Goal: Transaction & Acquisition: Purchase product/service

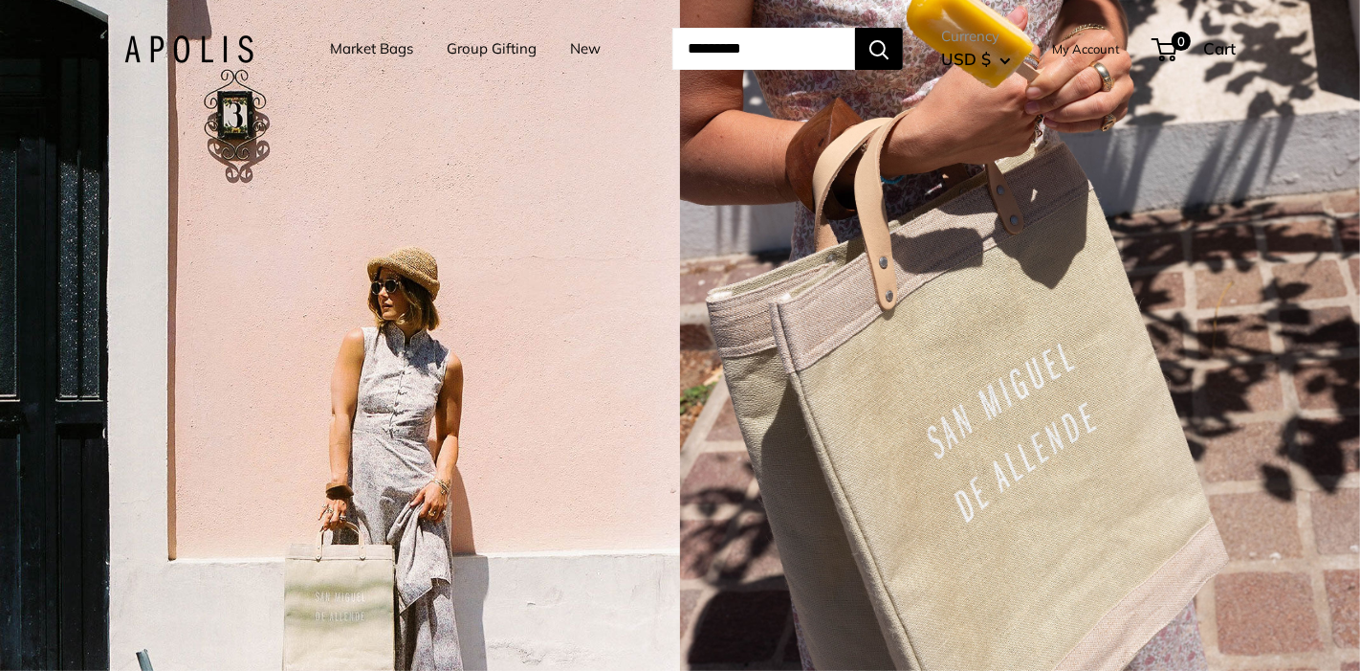
click at [354, 55] on link "Market Bags" at bounding box center [371, 48] width 83 height 27
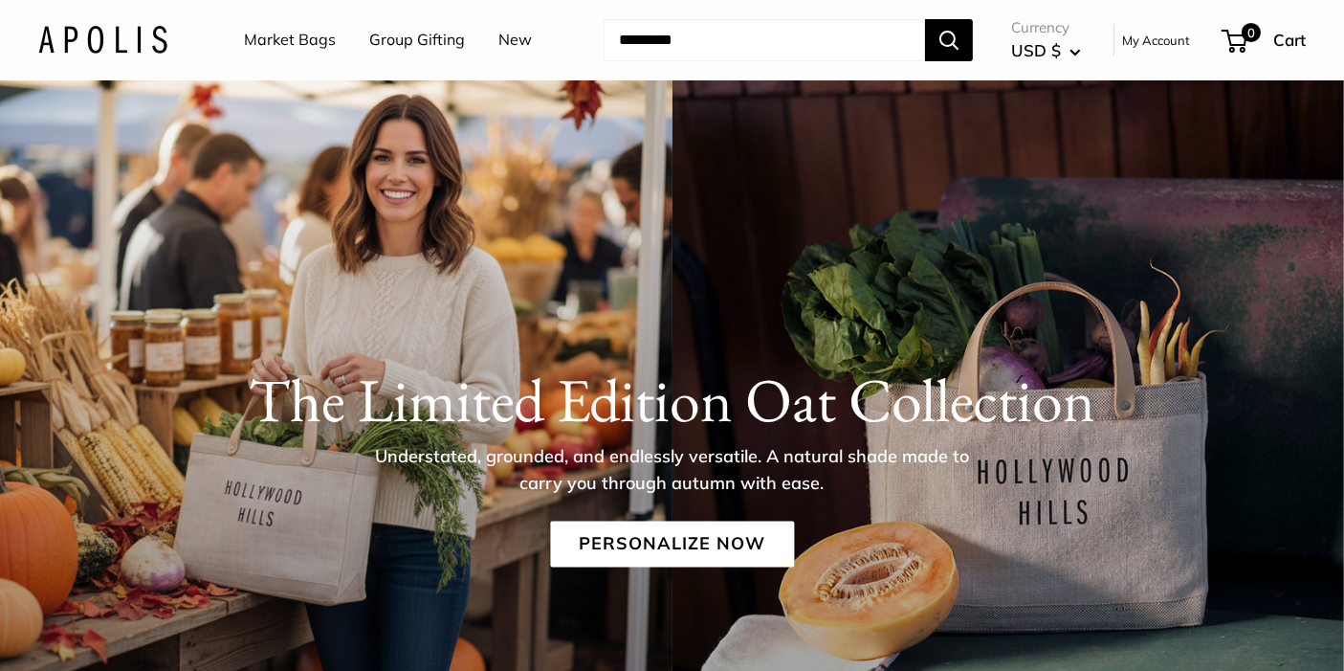
click at [268, 34] on link "Market Bags" at bounding box center [290, 40] width 92 height 29
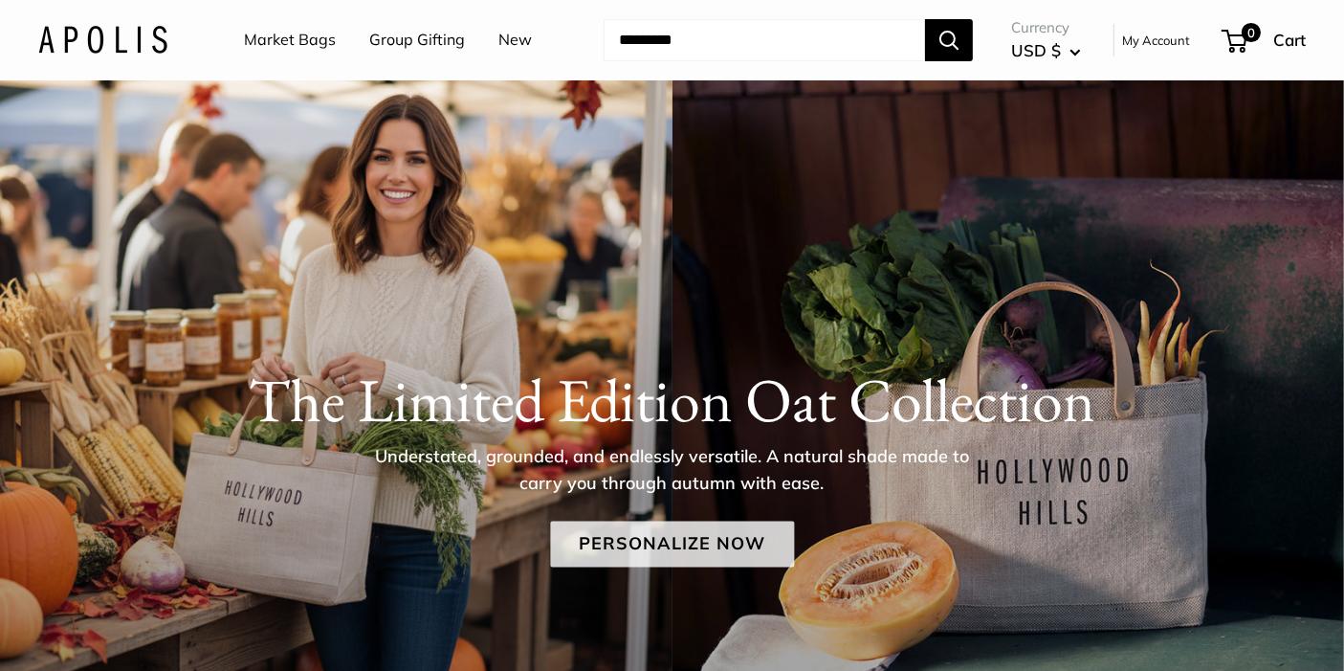
click at [651, 540] on link "Personalize Now" at bounding box center [672, 544] width 244 height 46
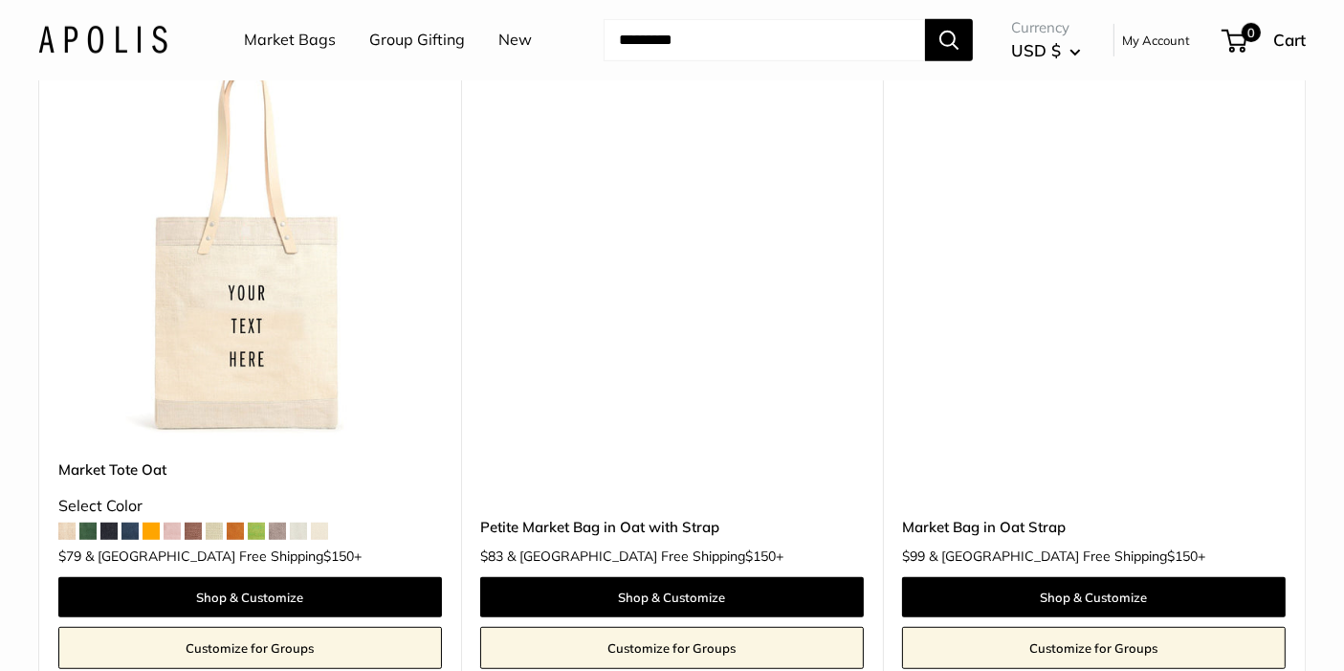
scroll to position [959, 0]
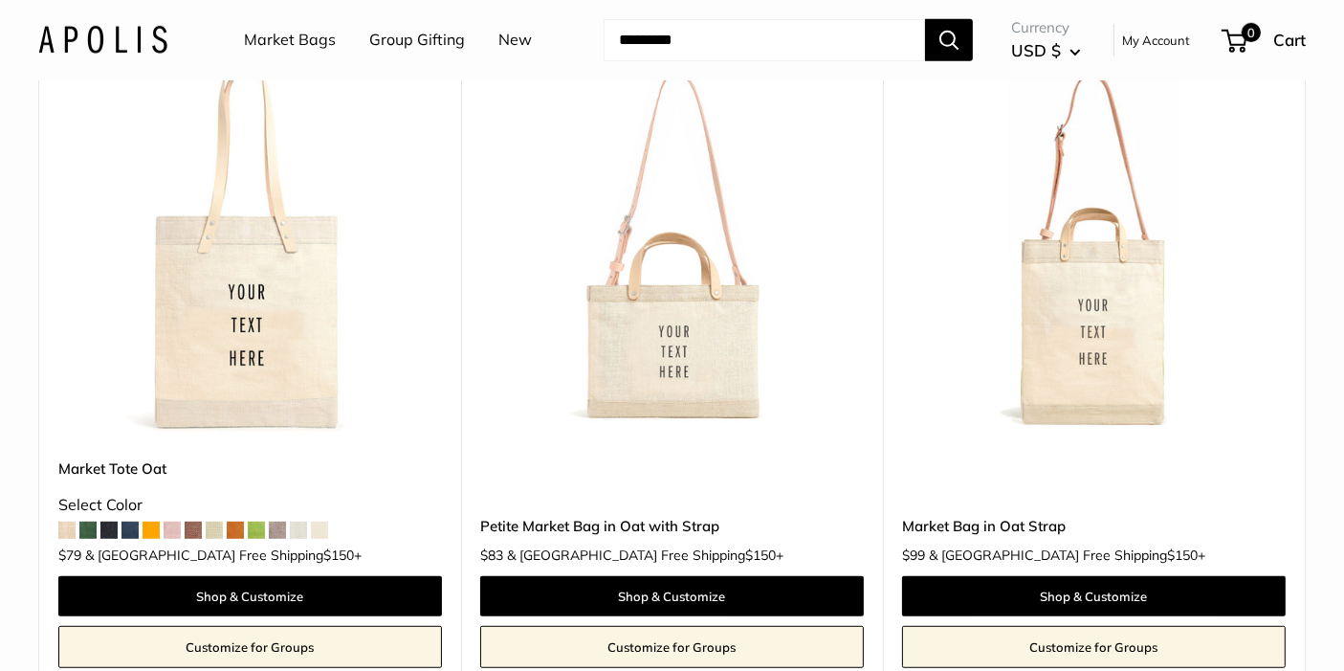
click at [0, 0] on img at bounding box center [0, 0] width 0 height 0
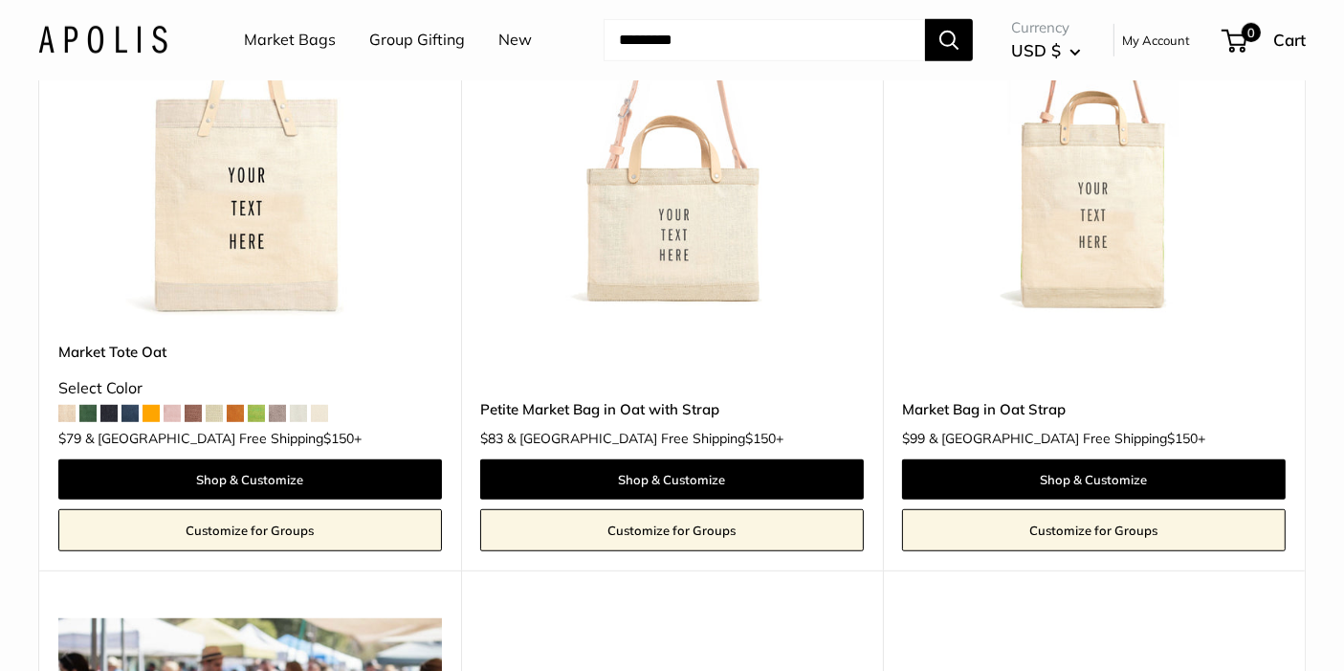
scroll to position [1076, 0]
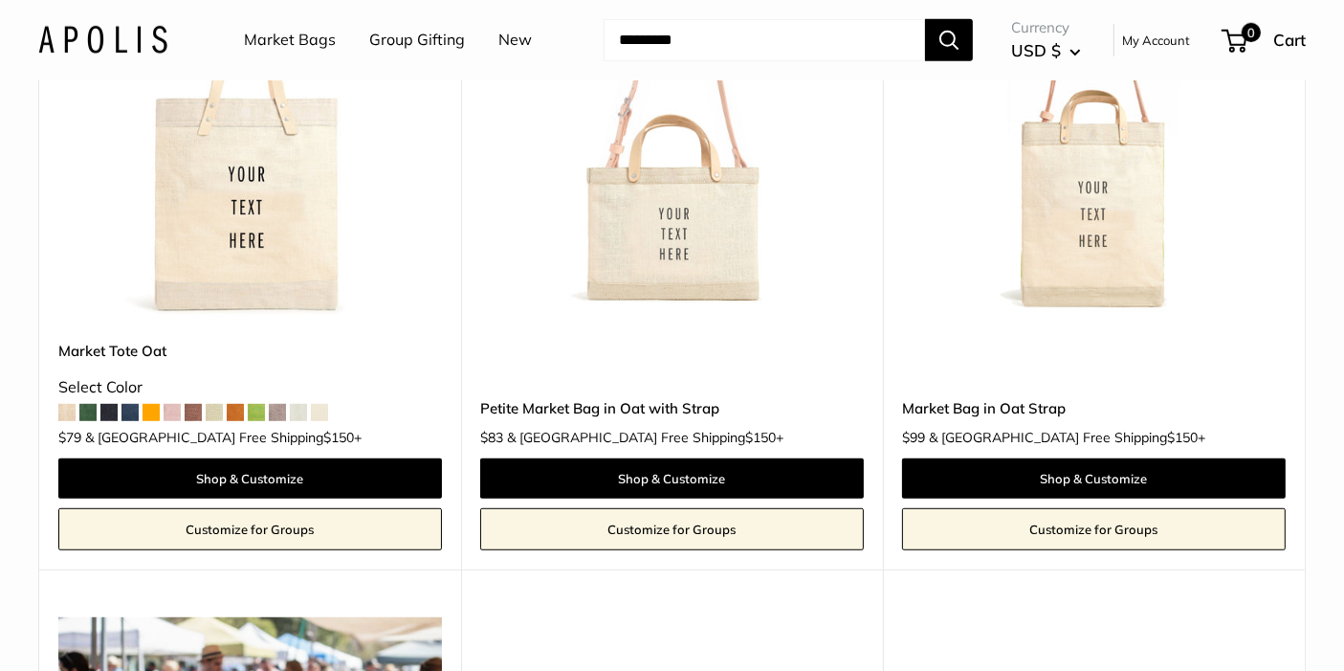
click at [0, 0] on img at bounding box center [0, 0] width 0 height 0
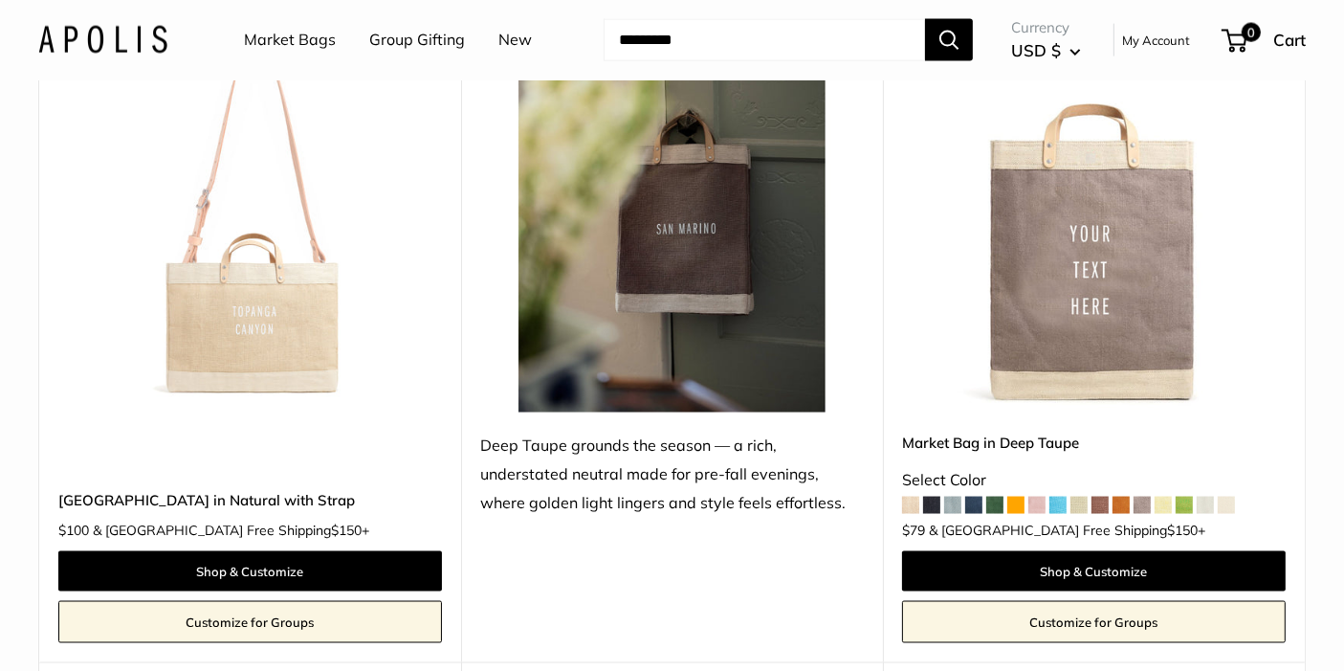
scroll to position [2909, 0]
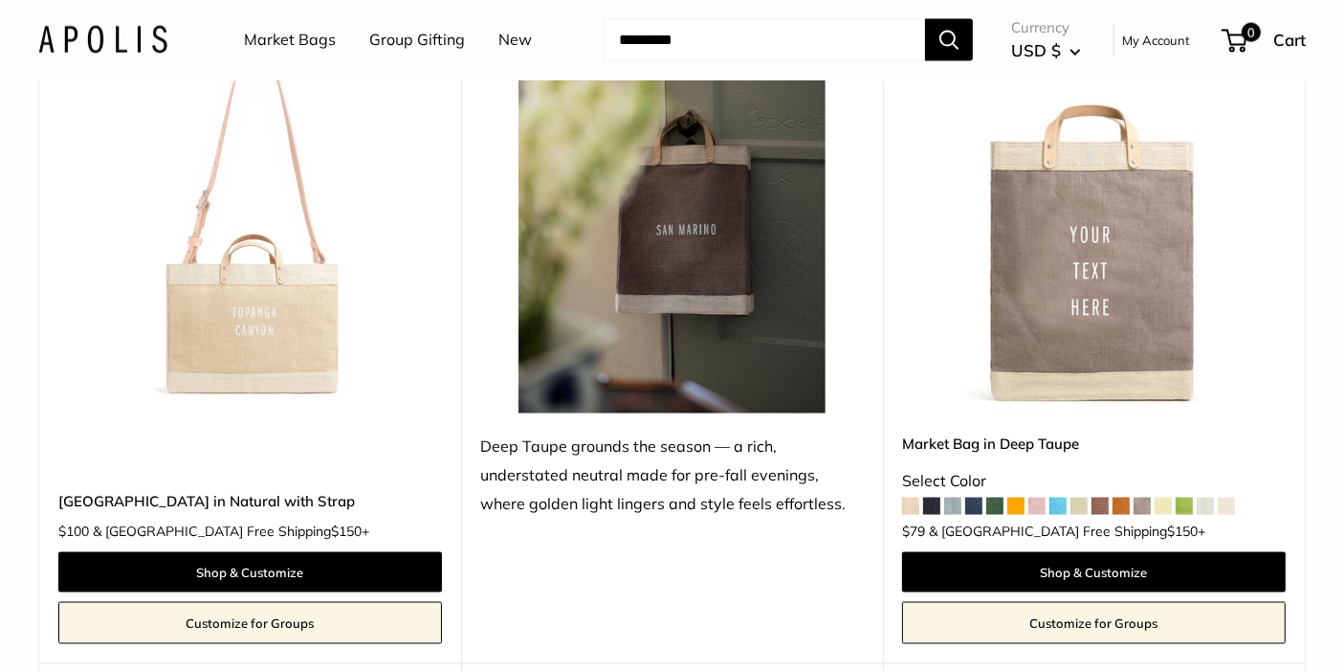
click at [0, 0] on img at bounding box center [0, 0] width 0 height 0
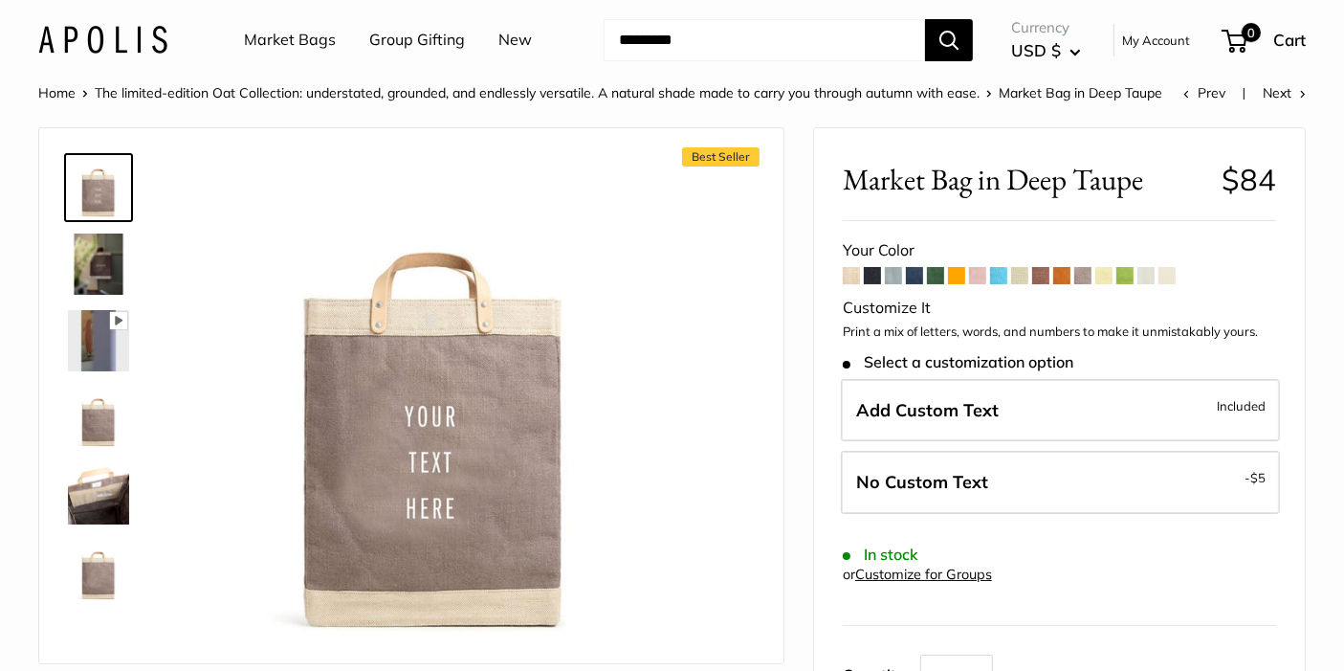
click at [1082, 312] on div "Customize It" at bounding box center [1059, 308] width 433 height 29
click at [102, 428] on img at bounding box center [98, 417] width 61 height 61
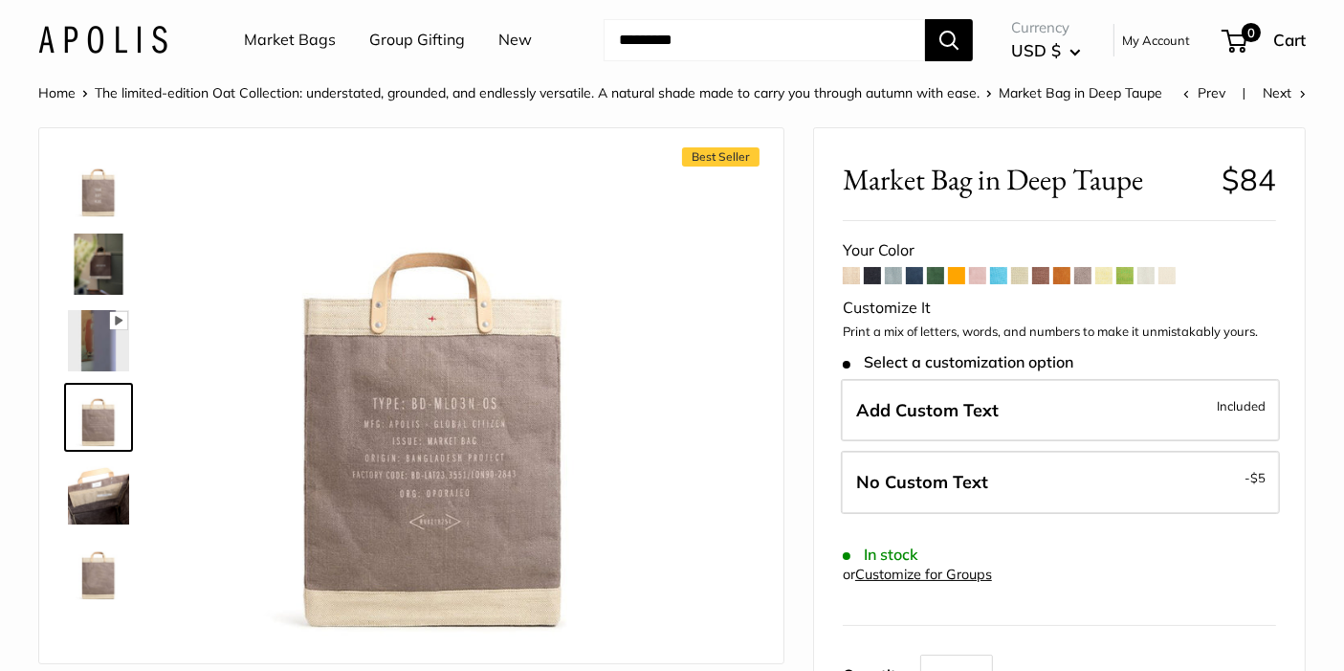
click at [109, 493] on img at bounding box center [98, 493] width 61 height 61
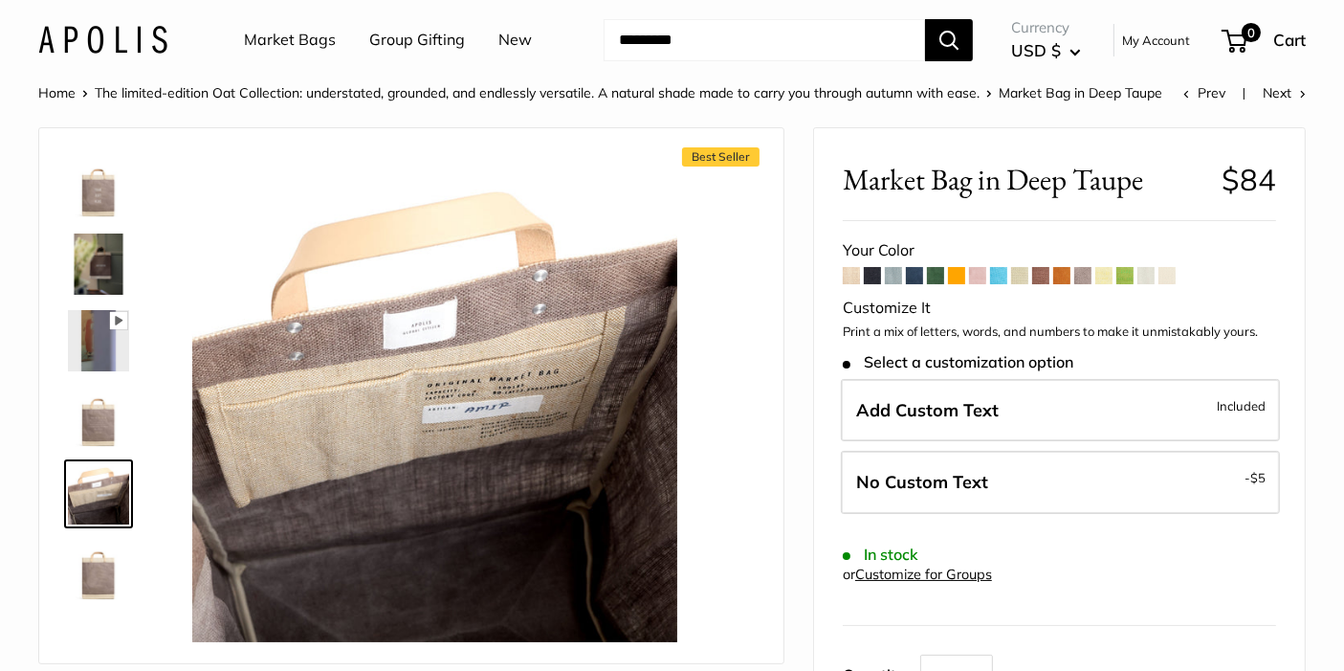
click at [106, 574] on img at bounding box center [98, 570] width 61 height 61
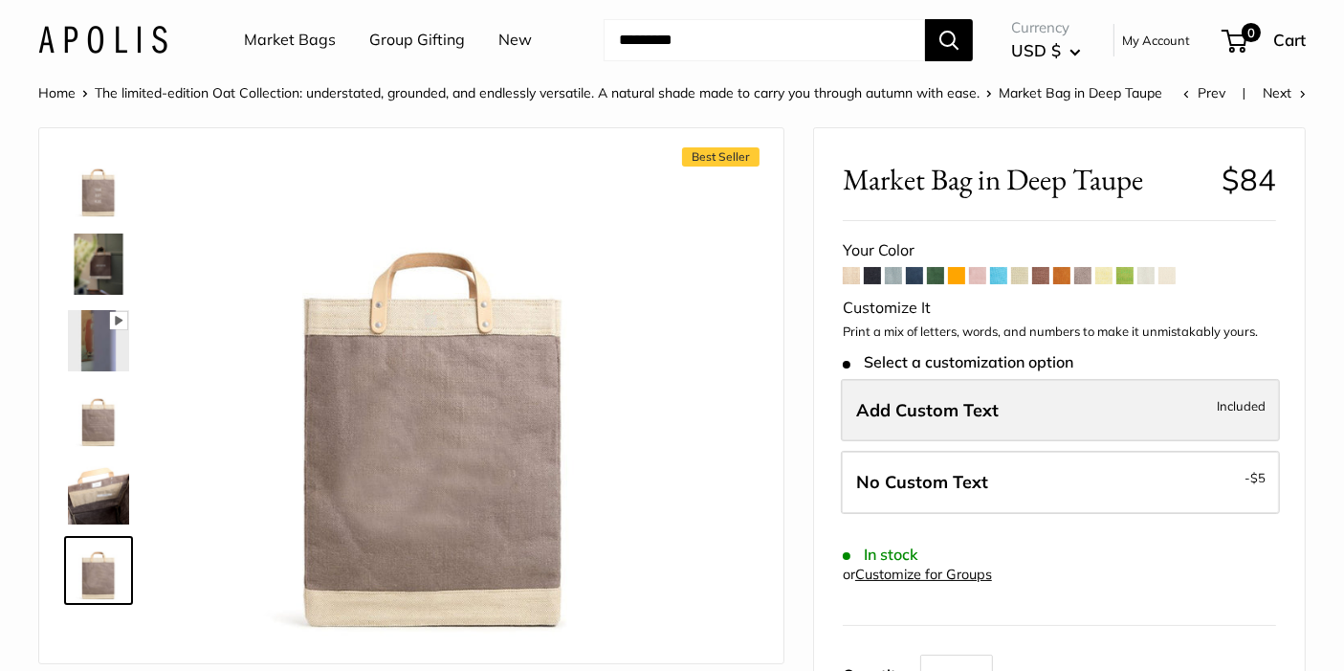
click at [981, 416] on span "Add Custom Text" at bounding box center [927, 410] width 143 height 22
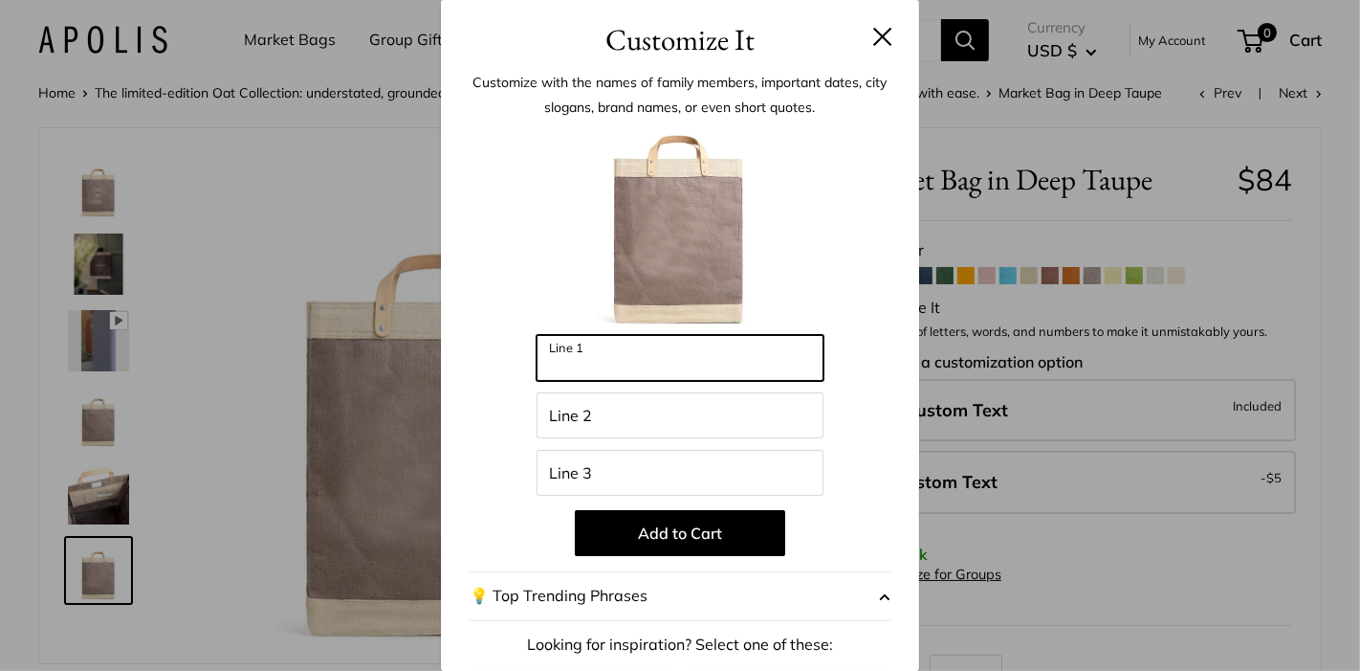
click at [587, 353] on input "Line 1" at bounding box center [680, 358] width 287 height 46
type input "**********"
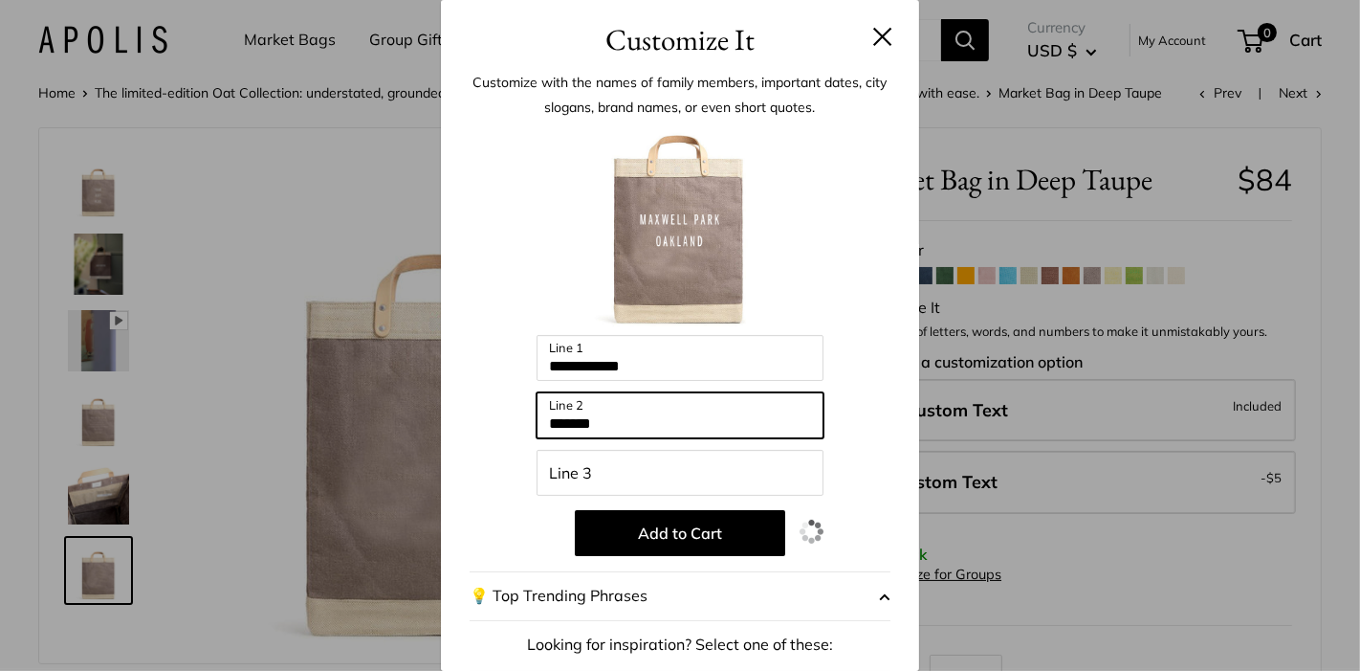
type input "*******"
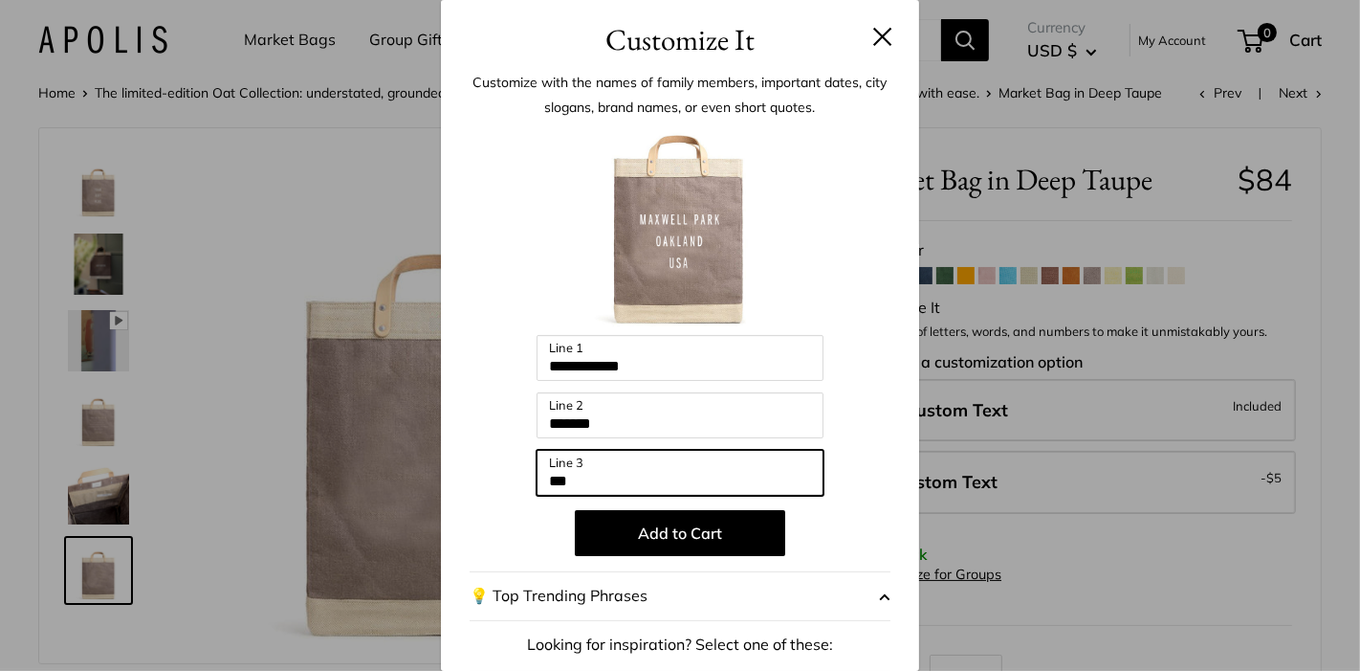
type input "***"
click at [561, 486] on input "***" at bounding box center [680, 473] width 287 height 46
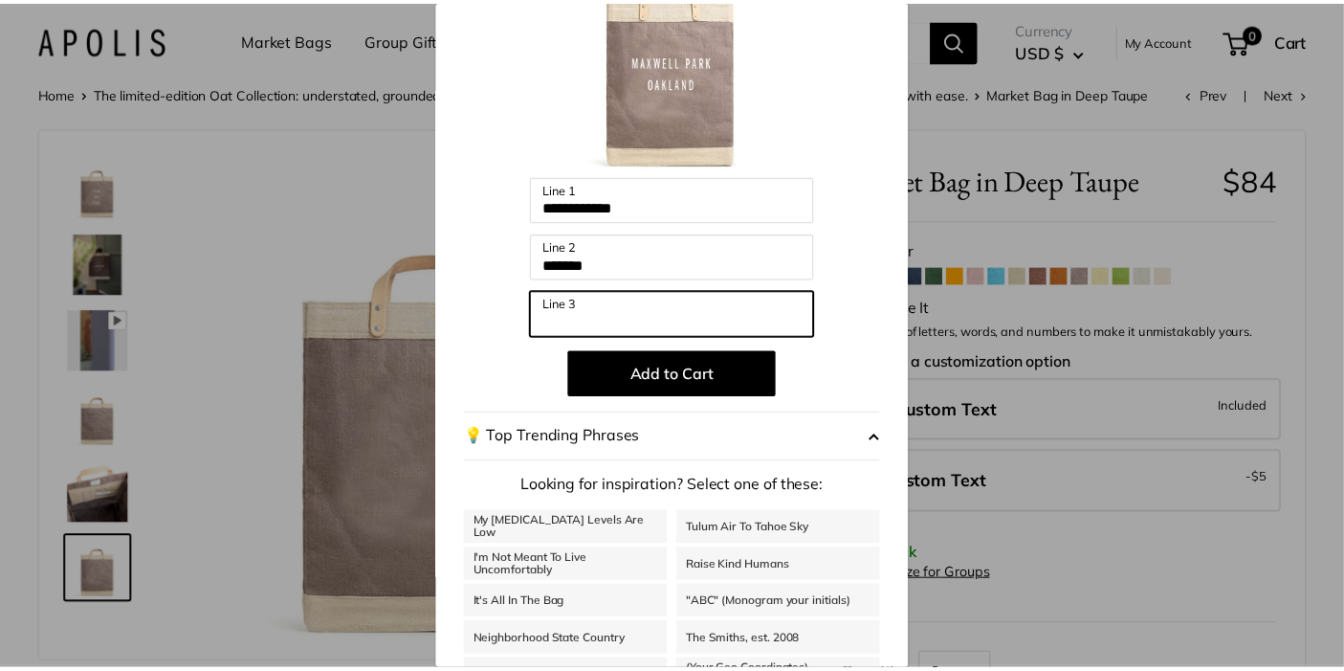
scroll to position [161, 0]
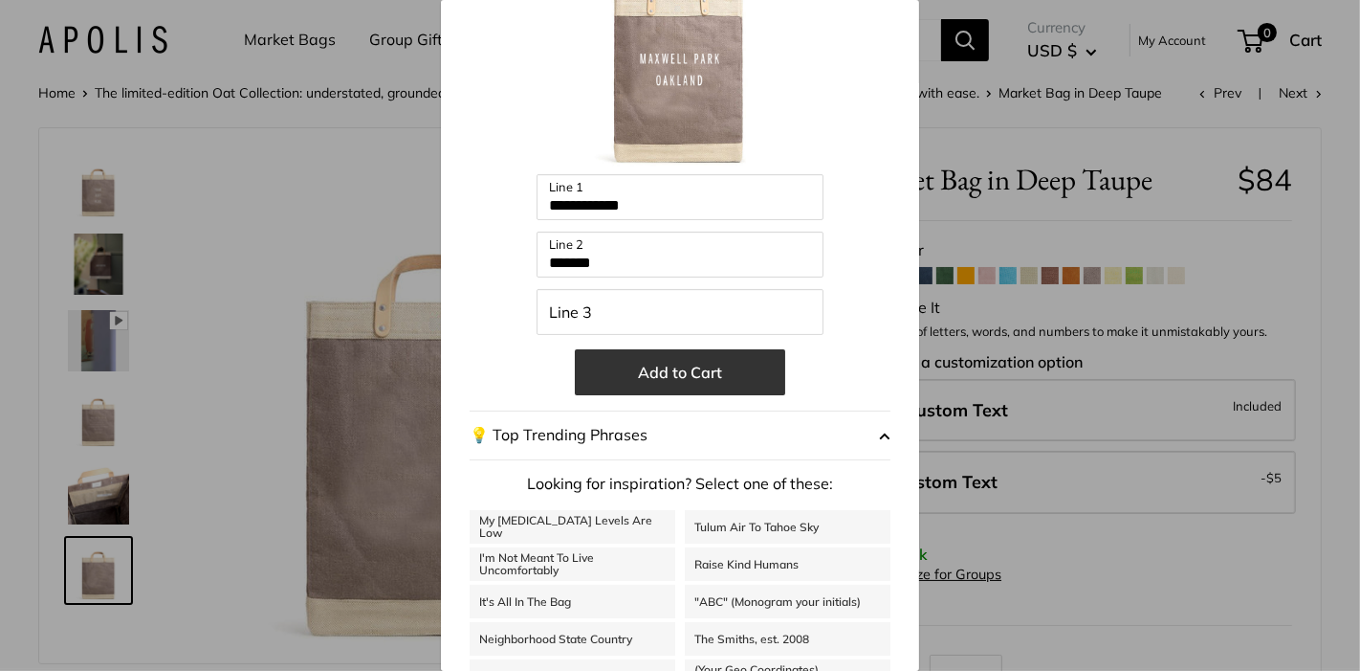
click at [694, 384] on button "Add to Cart" at bounding box center [680, 372] width 210 height 46
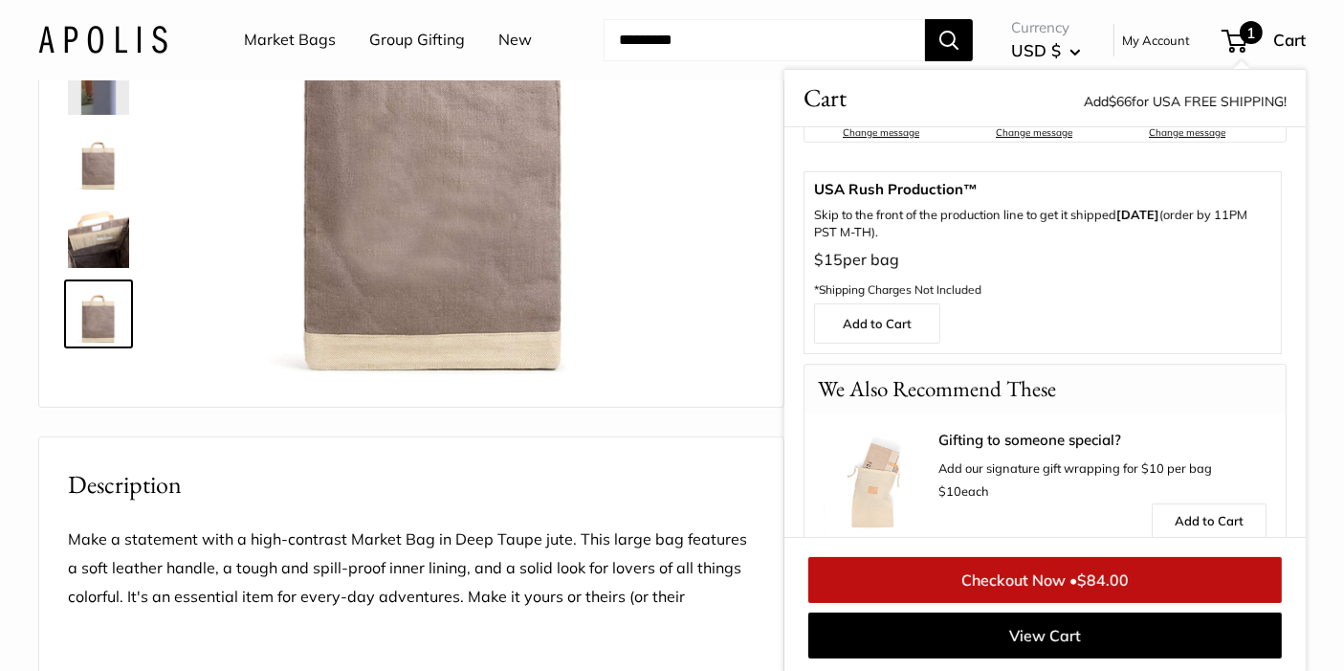
scroll to position [536, 0]
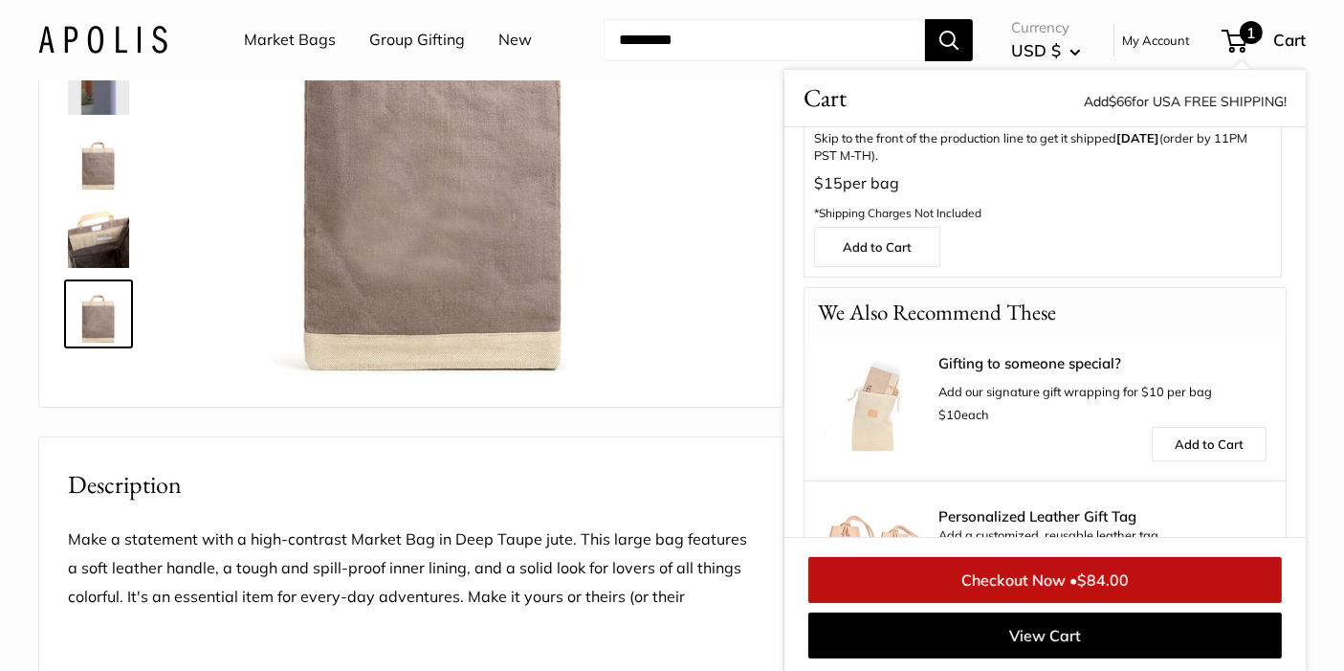
click at [1057, 583] on link "Checkout Now • $84.00" at bounding box center [1045, 580] width 474 height 46
